Goal: Information Seeking & Learning: Learn about a topic

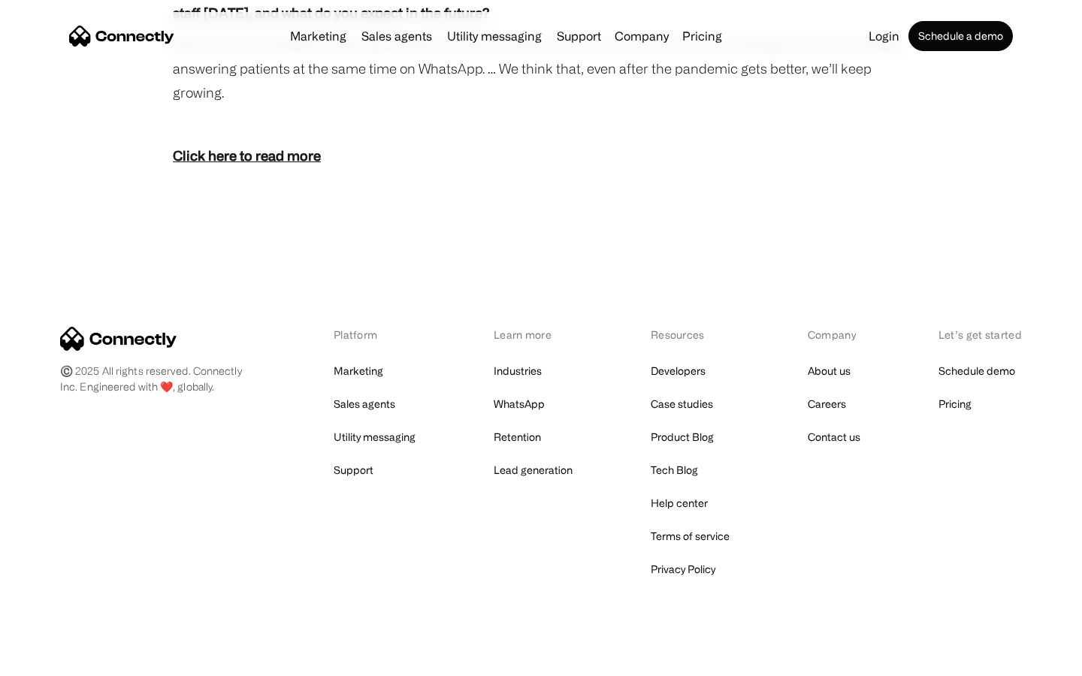
scroll to position [2717, 0]
